Goal: Task Accomplishment & Management: Use online tool/utility

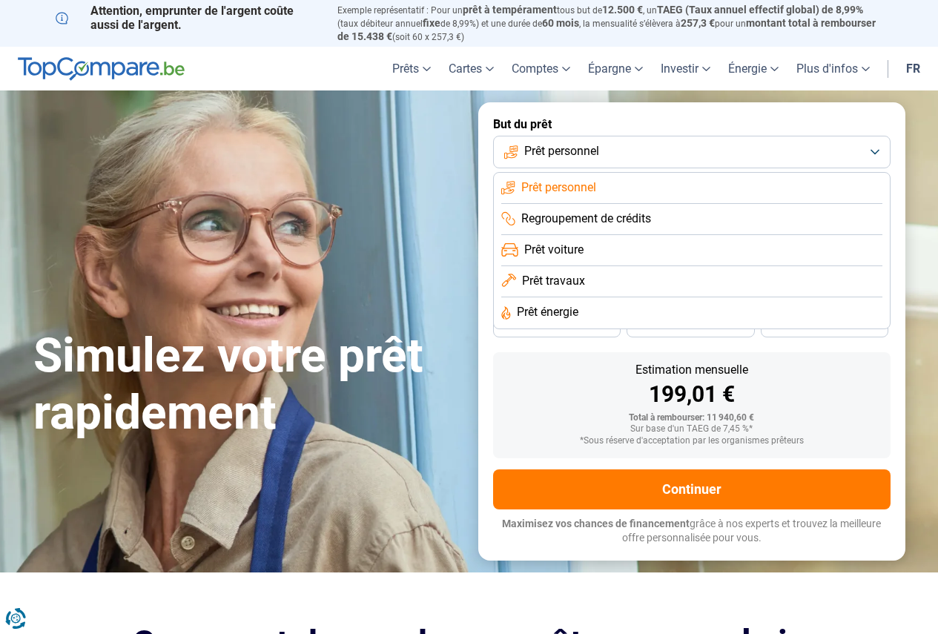
click at [573, 188] on span "Prêt personnel" at bounding box center [558, 188] width 75 height 16
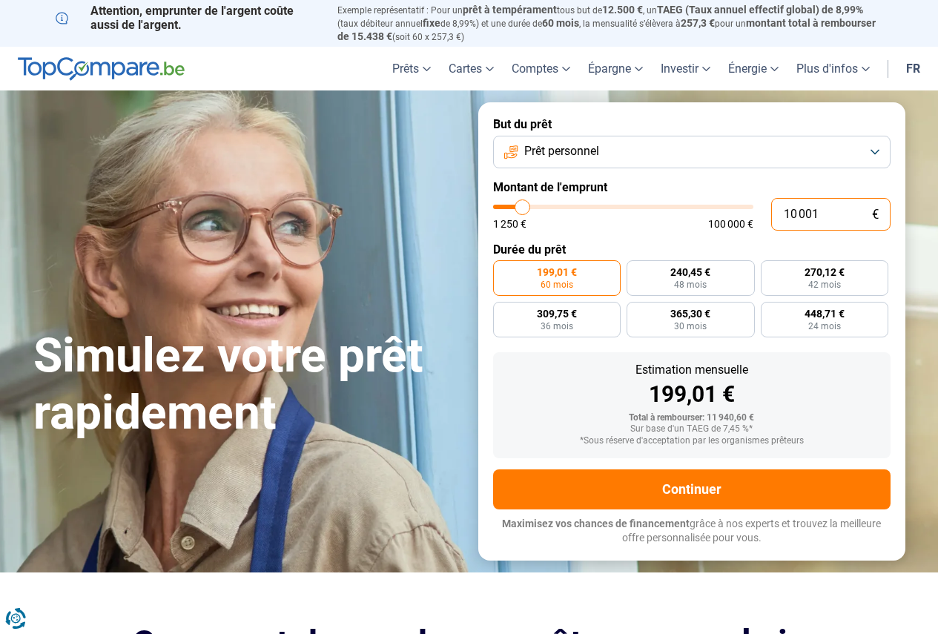
drag, startPoint x: 825, startPoint y: 211, endPoint x: 714, endPoint y: 209, distance: 110.5
click at [714, 209] on div "10 001 € 1 250 € 100 000 €" at bounding box center [692, 214] width 398 height 33
type input "10000"
radio input "true"
type input "4"
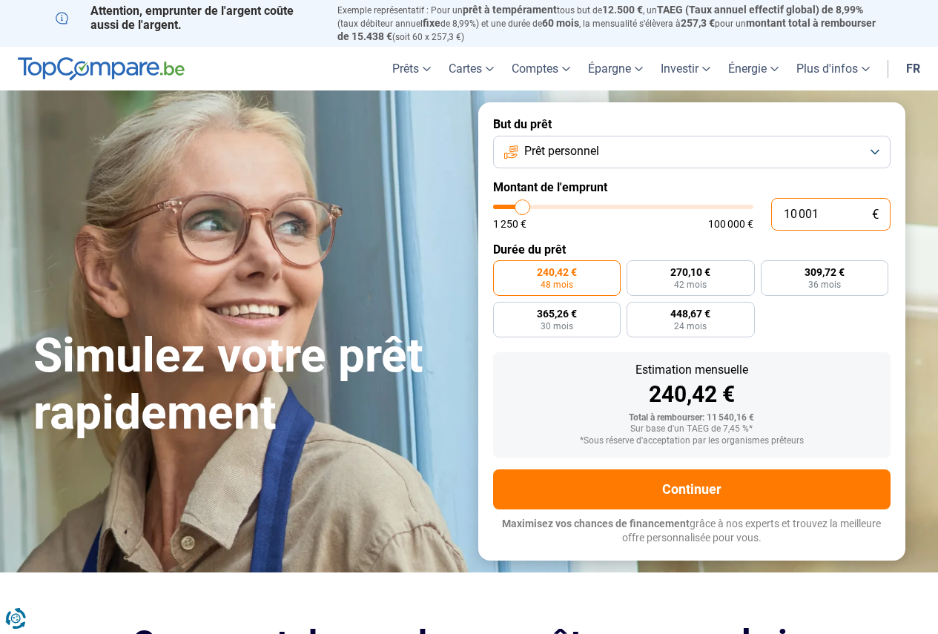
type input "1250"
type input "45"
type input "1250"
type input "450"
type input "1250"
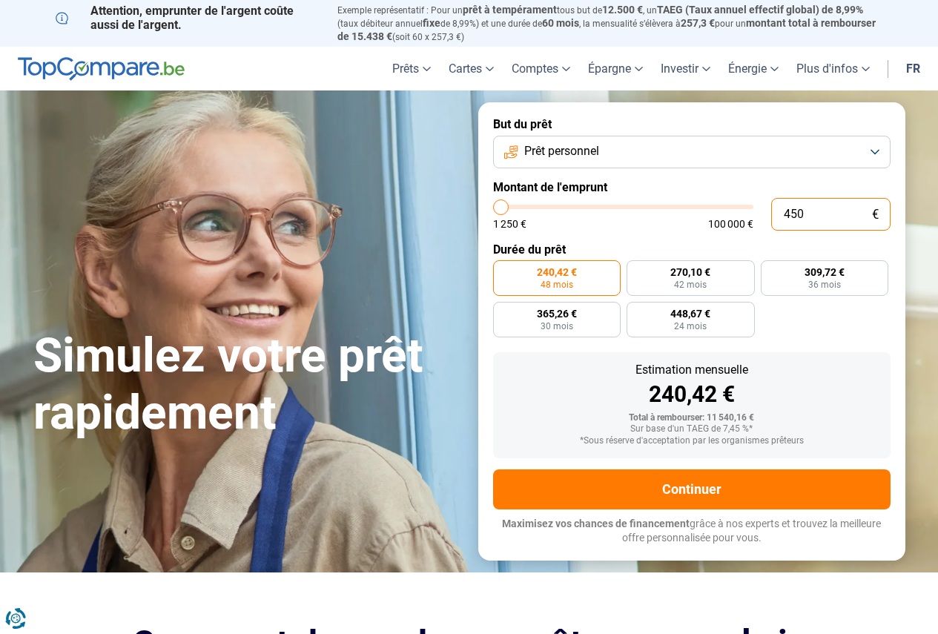
type input "4 500"
type input "4500"
type input "4 500"
radio input "true"
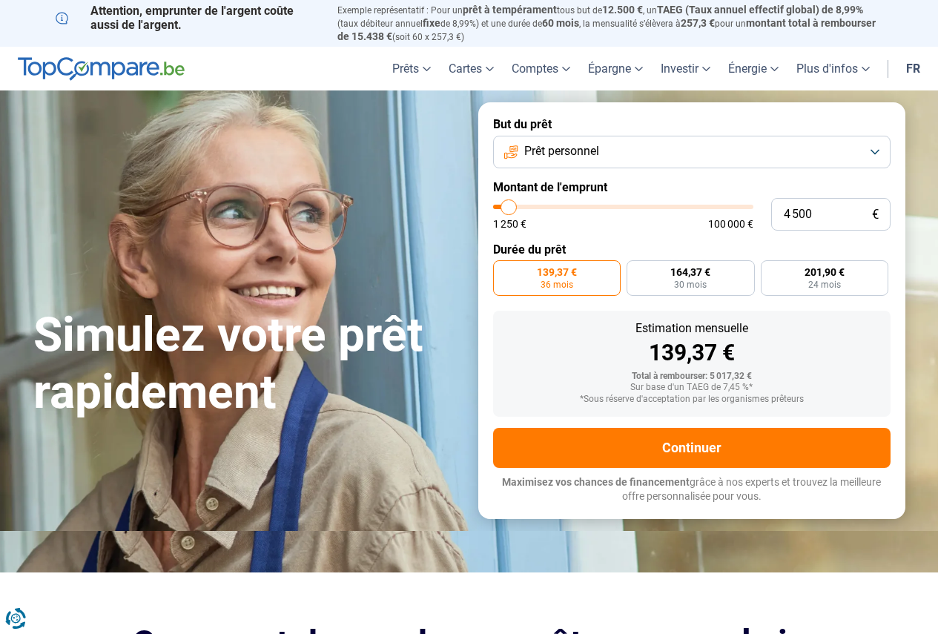
click at [843, 335] on div "Estimation mensuelle 139,37 €" at bounding box center [692, 344] width 374 height 42
click at [587, 272] on label "139,37 € 36 mois" at bounding box center [557, 278] width 128 height 36
click at [503, 270] on input "139,37 € 36 mois" at bounding box center [498, 265] width 10 height 10
